Goal: Communication & Community: Answer question/provide support

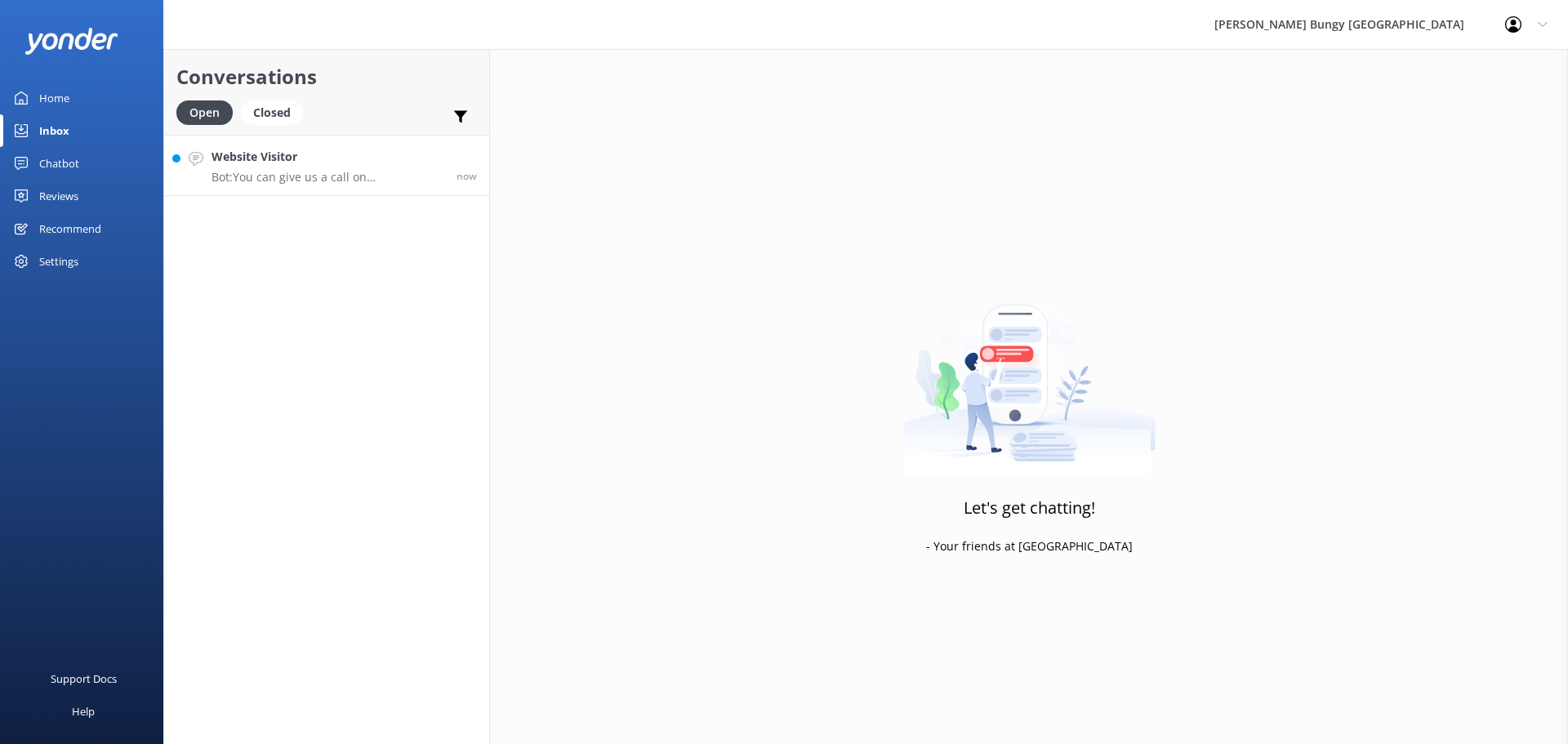
click at [356, 183] on p "Bot: You can give us a call on [PHONE_NUMBER] or [PHONE_NUMBER] to chat with a …" at bounding box center [328, 177] width 232 height 15
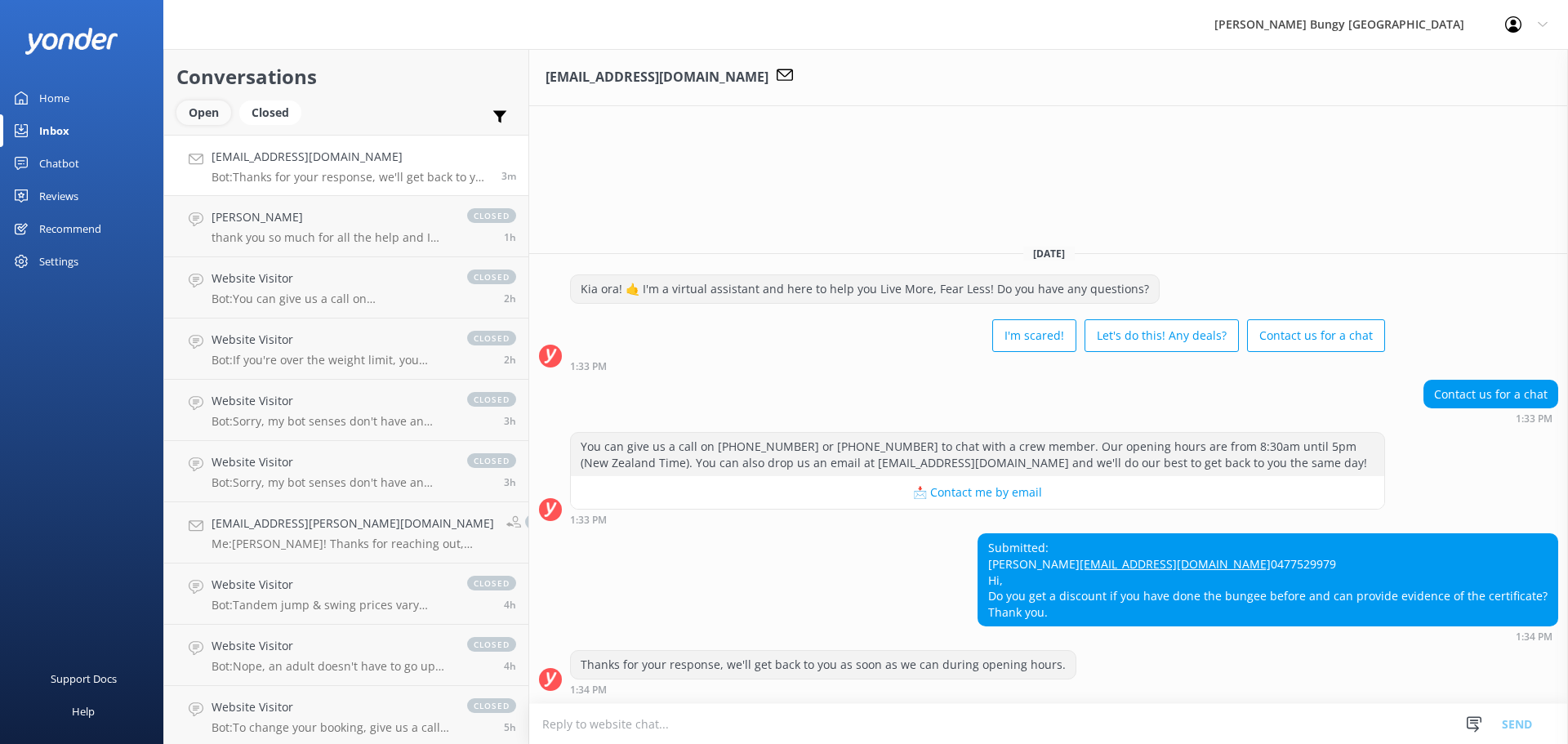
click at [195, 103] on div "Open" at bounding box center [204, 112] width 55 height 24
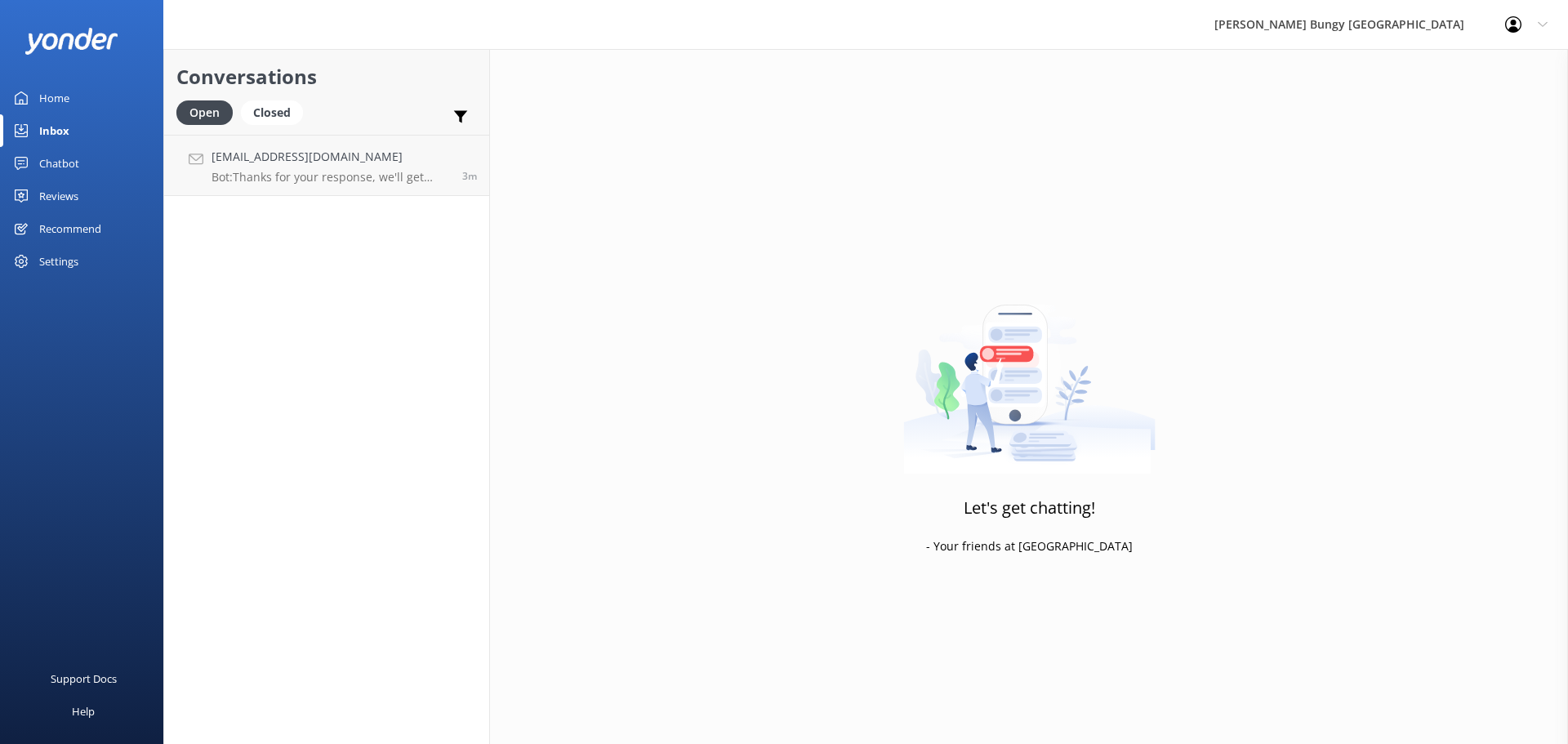
click at [327, 131] on div "Open Closed Important Assigned to me Unassigned" at bounding box center [327, 120] width 301 height 39
click at [331, 152] on h4 "[EMAIL_ADDRESS][DOMAIN_NAME]" at bounding box center [331, 156] width 238 height 18
